Goal: Transaction & Acquisition: Obtain resource

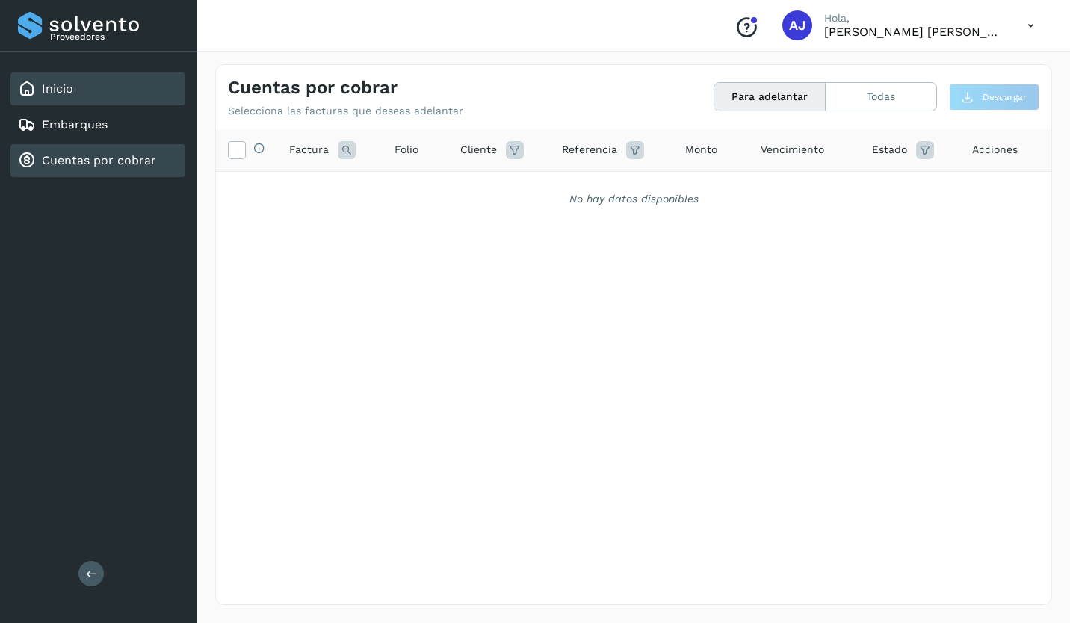
click at [107, 91] on div "Inicio" at bounding box center [97, 88] width 175 height 33
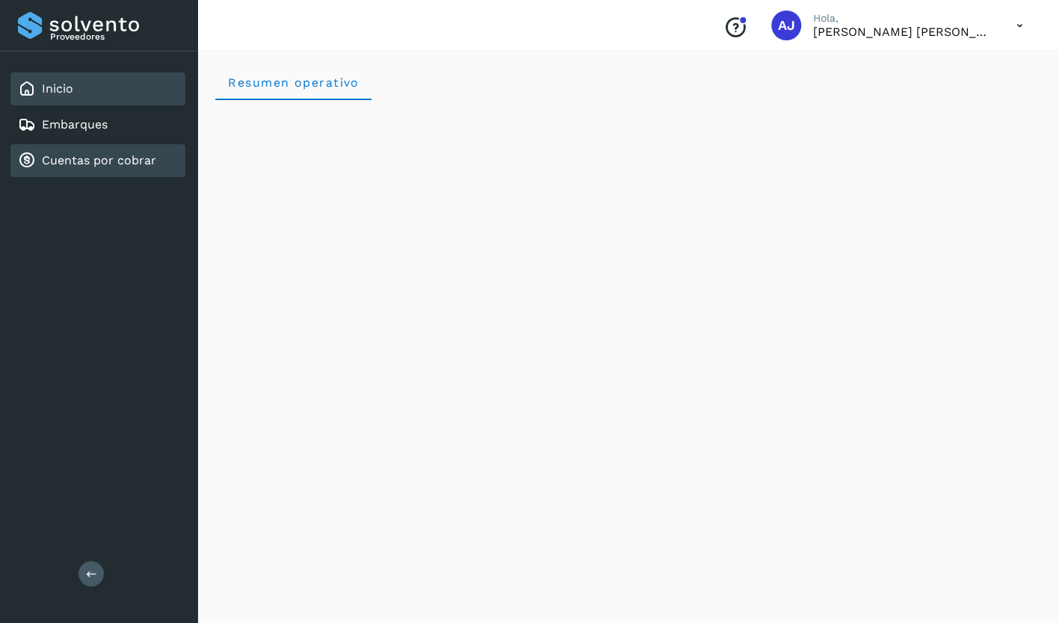
click at [93, 158] on link "Cuentas por cobrar" at bounding box center [99, 160] width 114 height 14
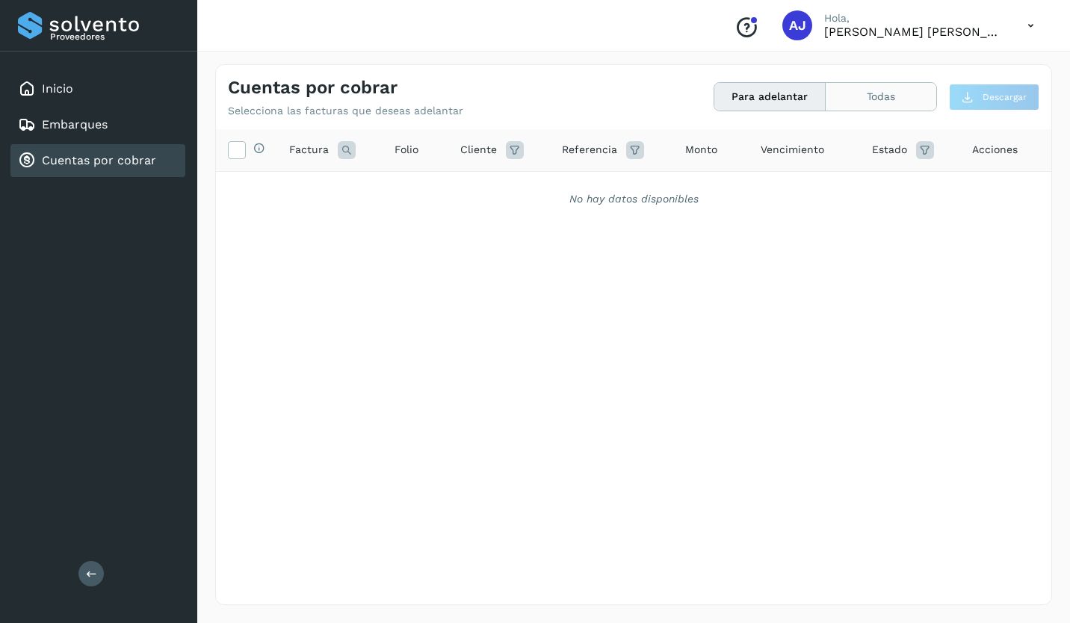
click at [861, 99] on button "Todas" at bounding box center [881, 97] width 111 height 28
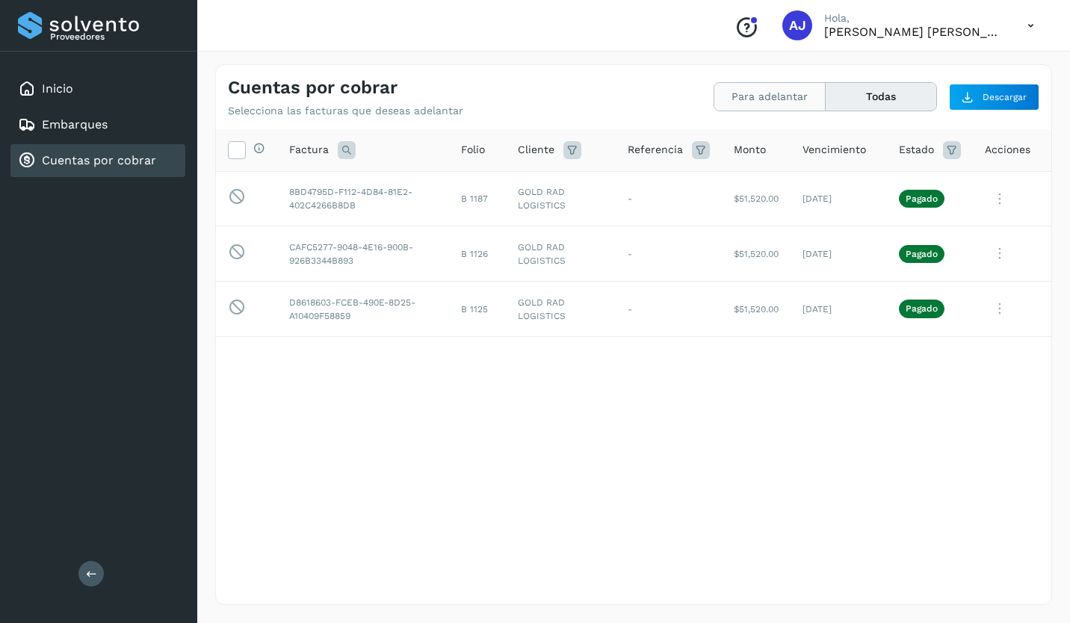
click at [786, 103] on button "Para adelantar" at bounding box center [769, 97] width 111 height 28
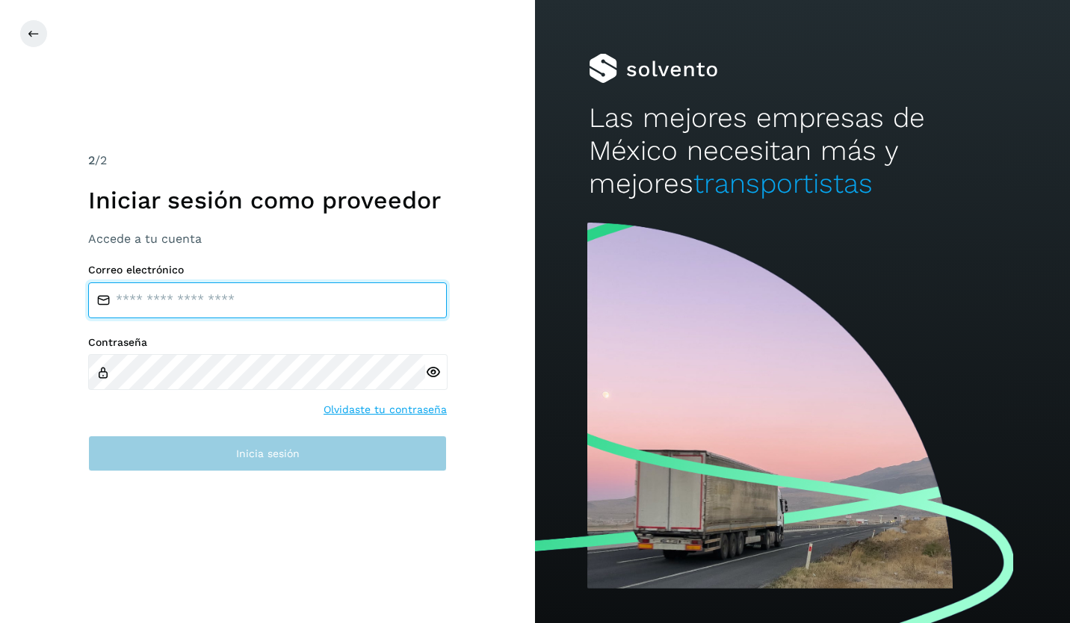
type input "**********"
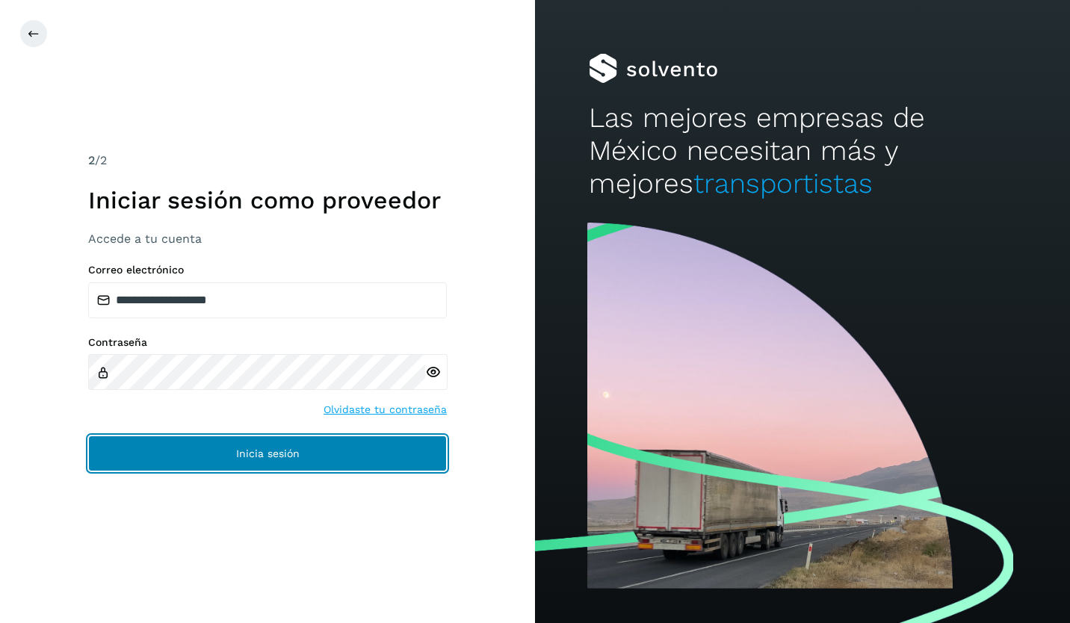
click at [313, 452] on button "Inicia sesión" at bounding box center [267, 454] width 359 height 36
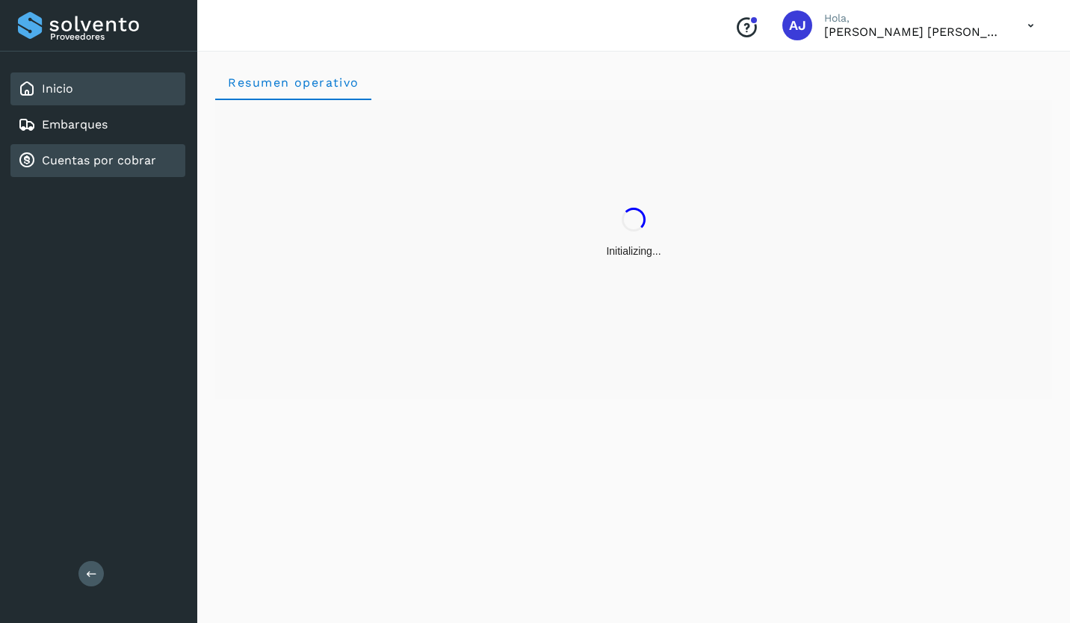
click at [157, 149] on div "Cuentas por cobrar" at bounding box center [97, 160] width 175 height 33
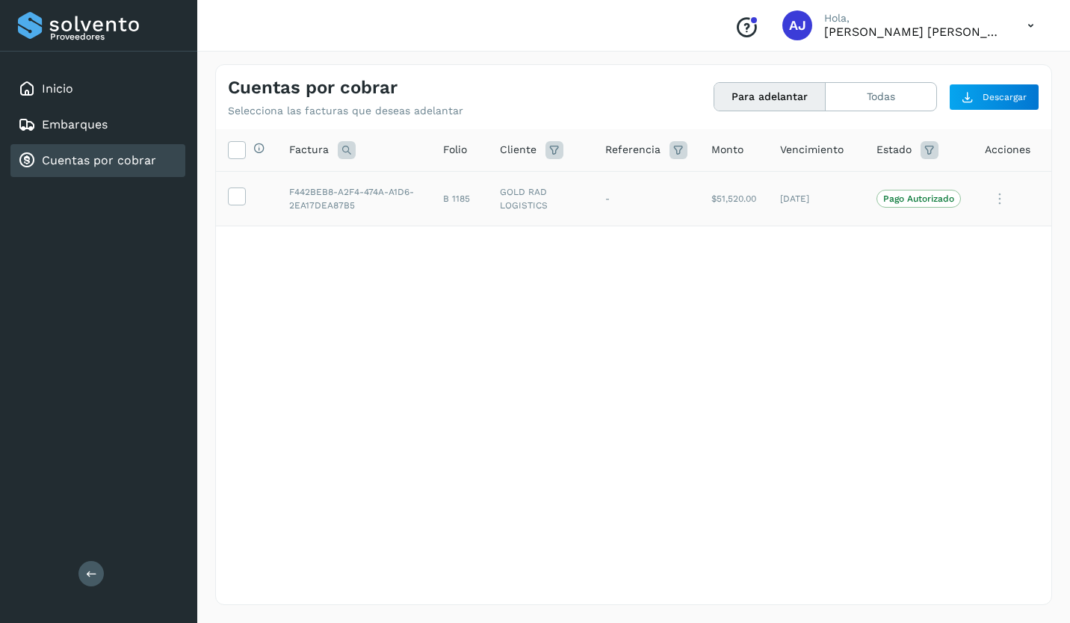
click at [234, 208] on td at bounding box center [246, 198] width 61 height 55
click at [233, 205] on span at bounding box center [237, 199] width 16 height 10
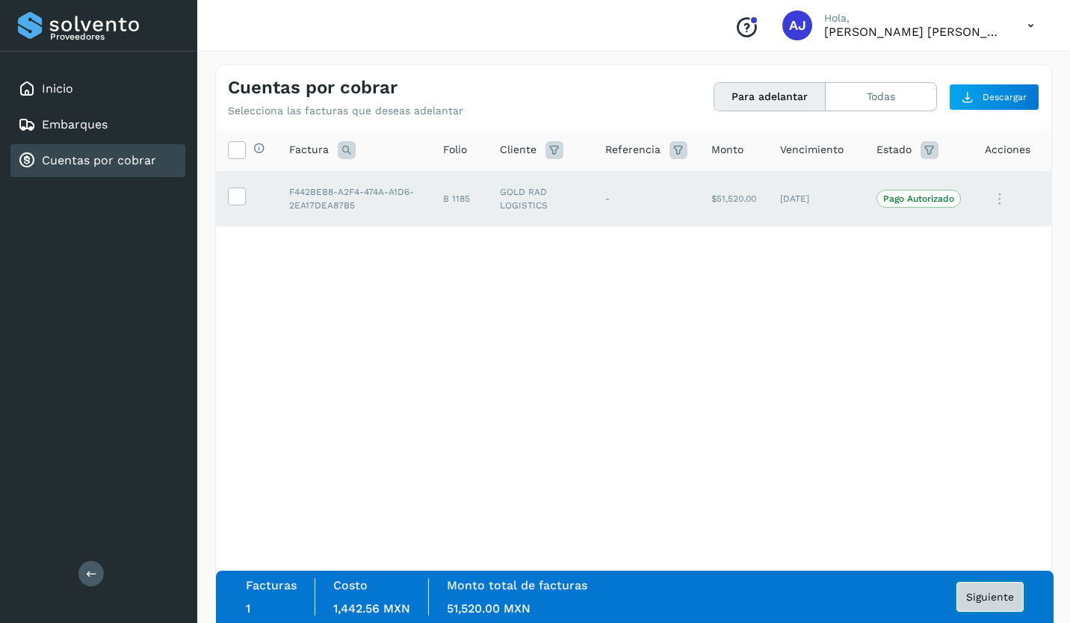
click at [983, 587] on button "Siguiente" at bounding box center [989, 597] width 67 height 30
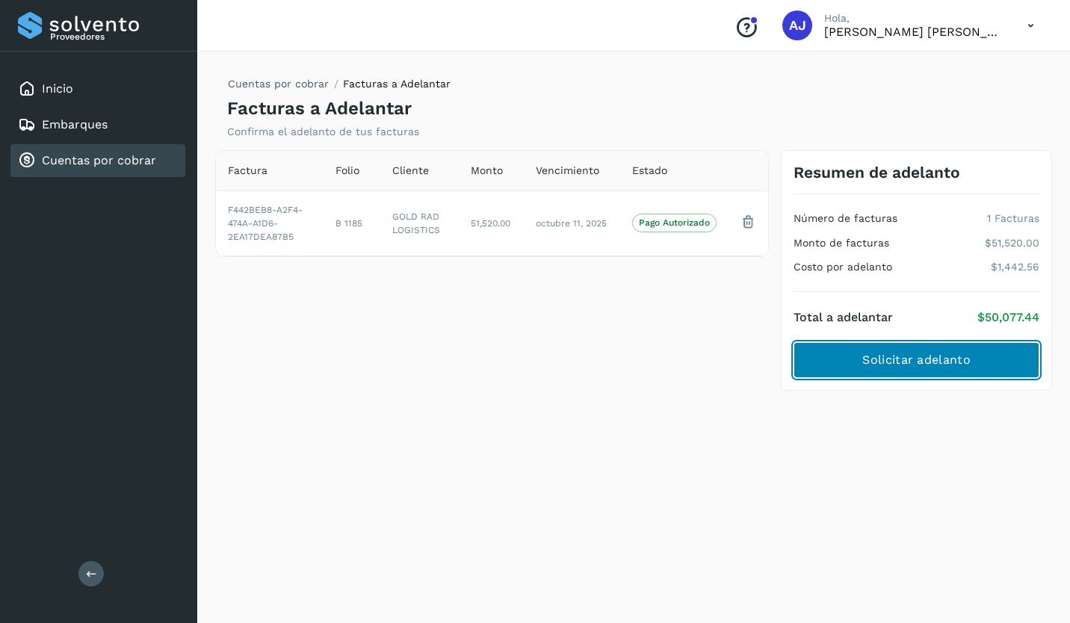
click at [887, 352] on span "Solicitar adelanto" at bounding box center [916, 360] width 108 height 16
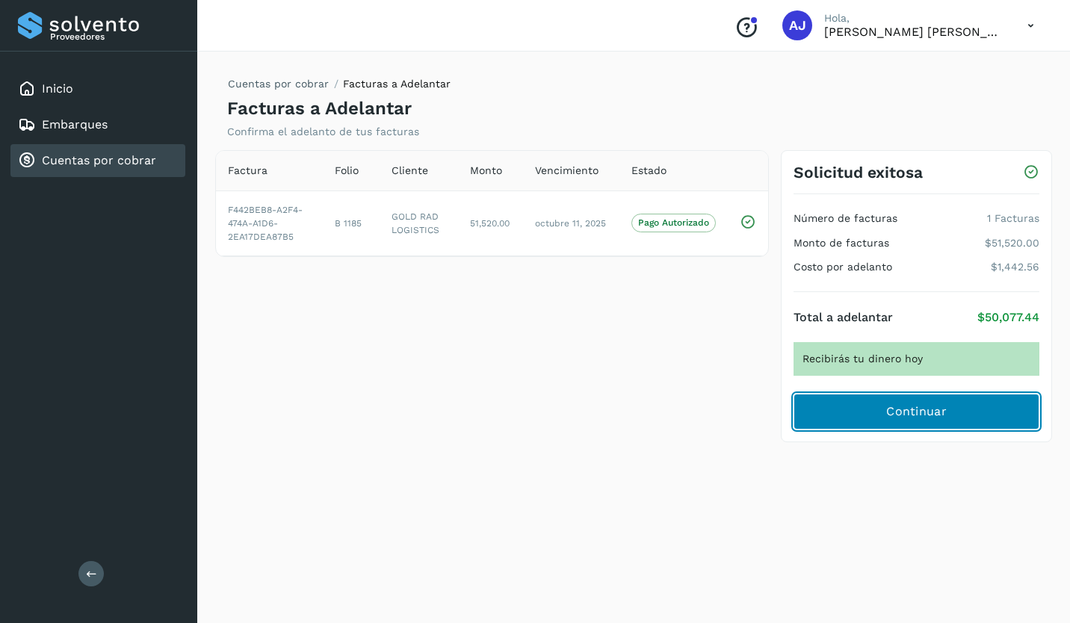
click at [867, 420] on button "Continuar" at bounding box center [917, 412] width 246 height 36
